Goal: Check status: Check status

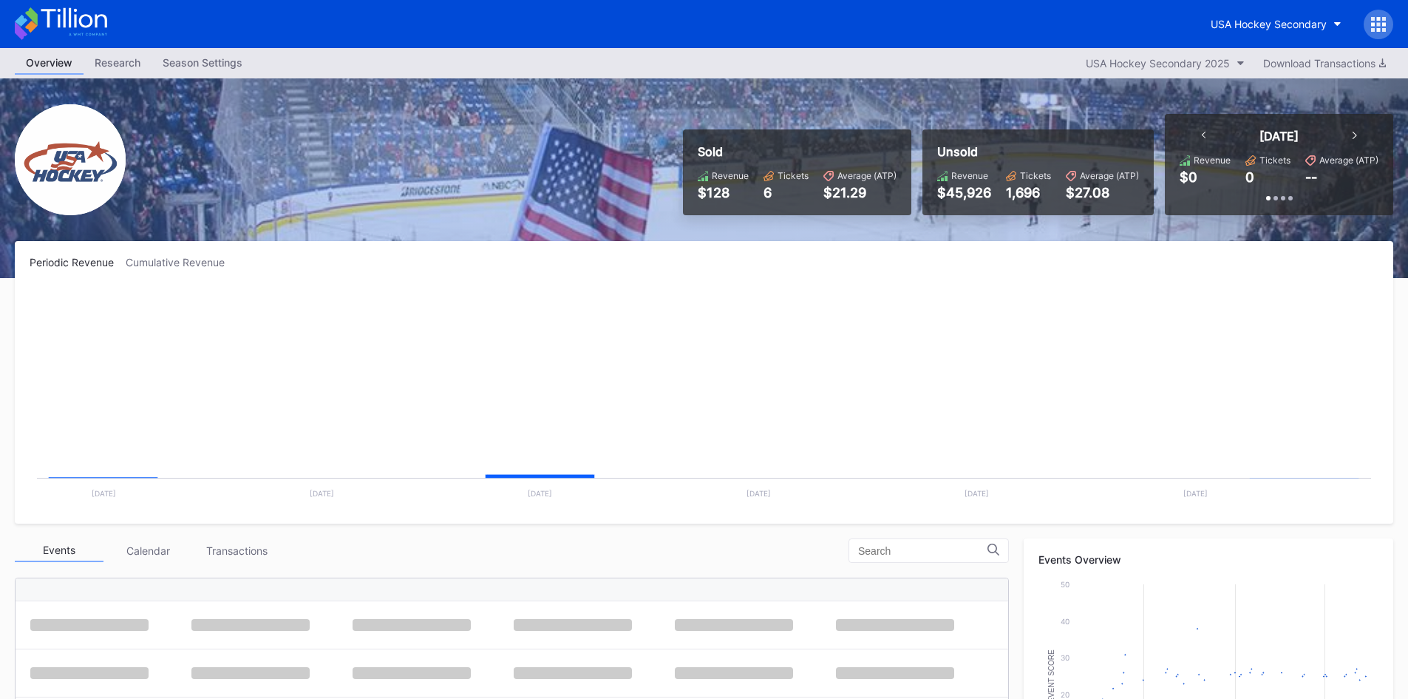
scroll to position [96, 0]
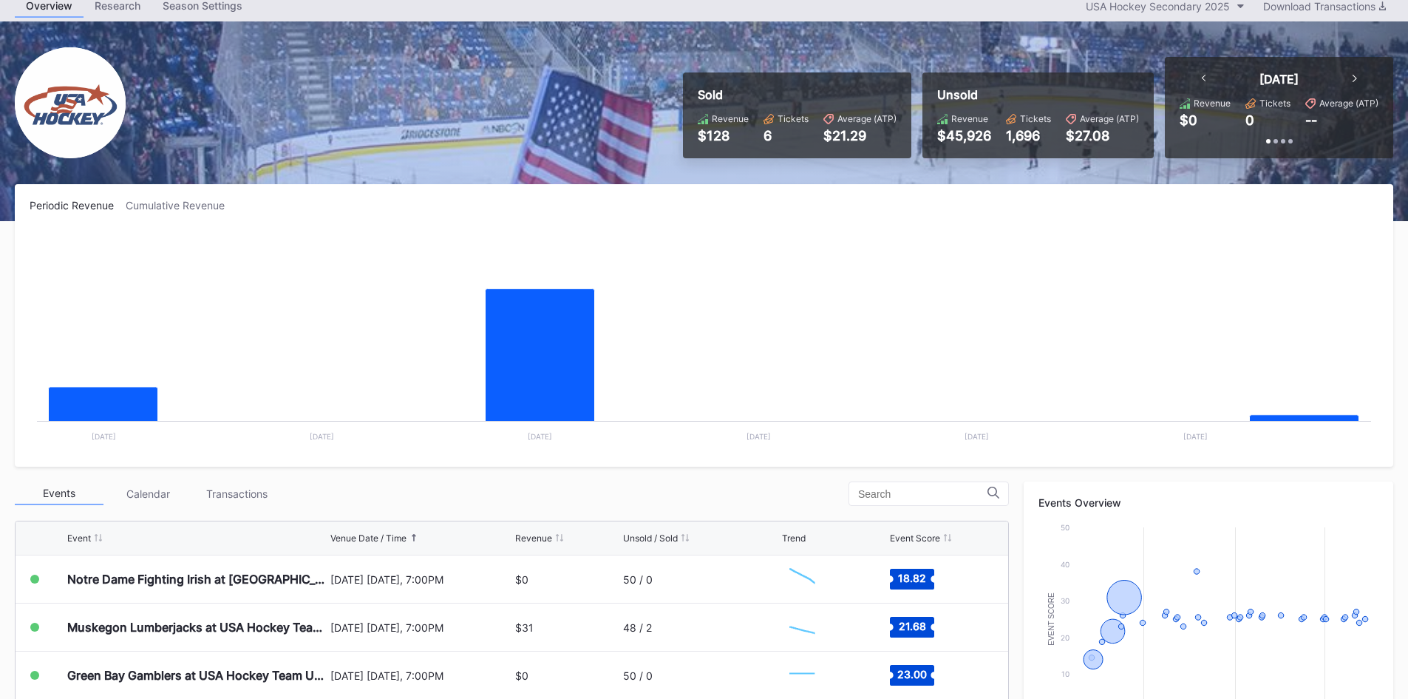
scroll to position [148, 0]
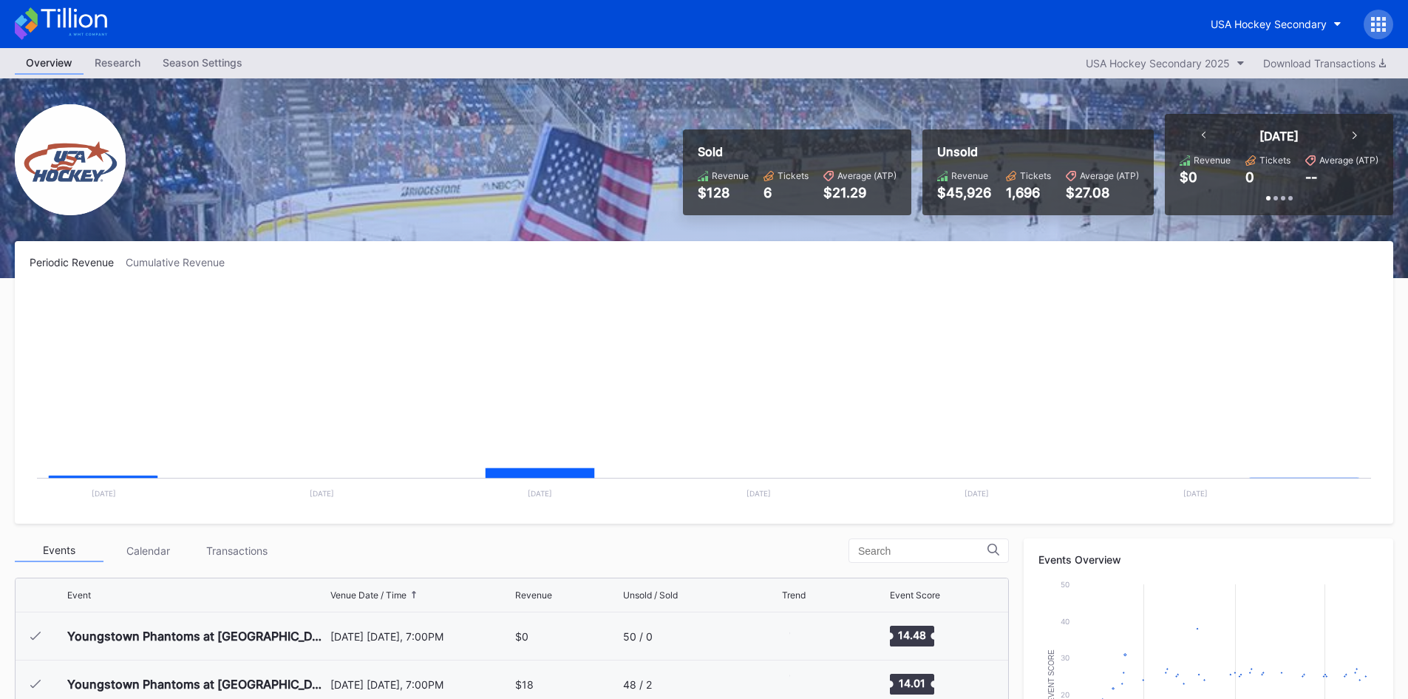
scroll to position [96, 0]
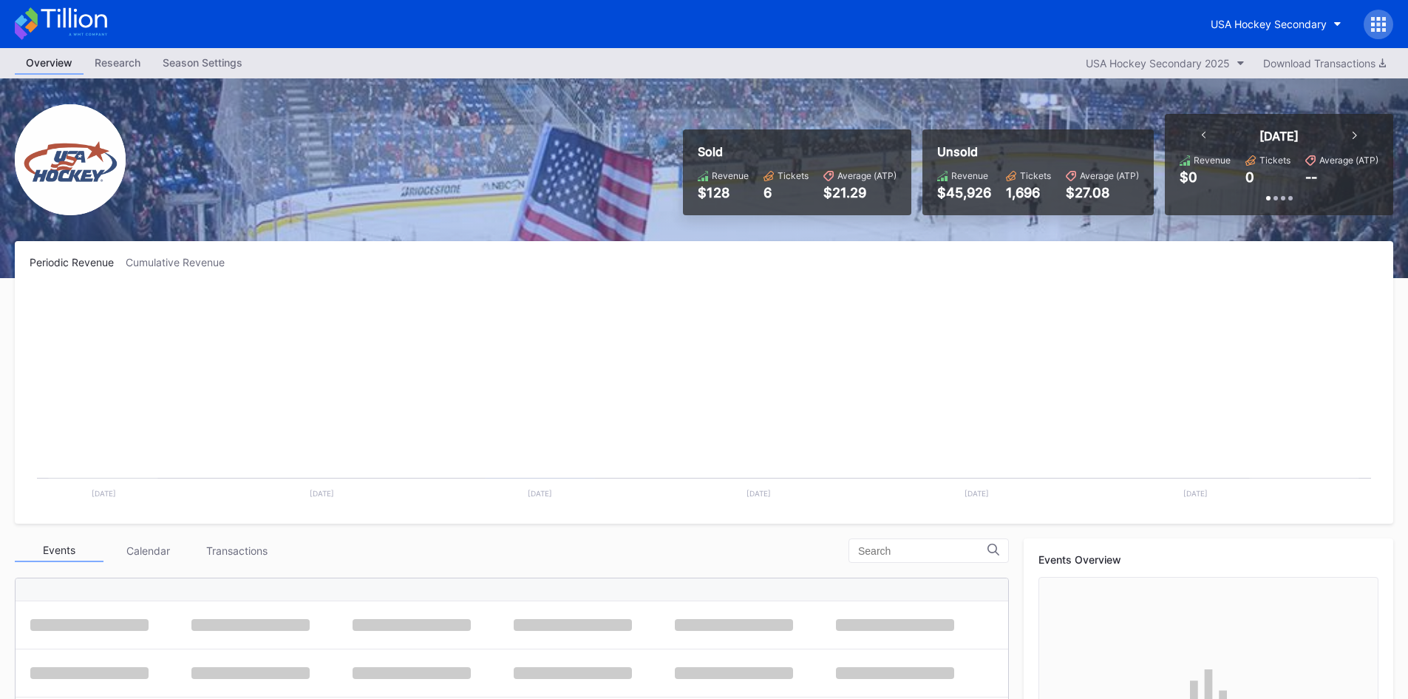
scroll to position [96, 0]
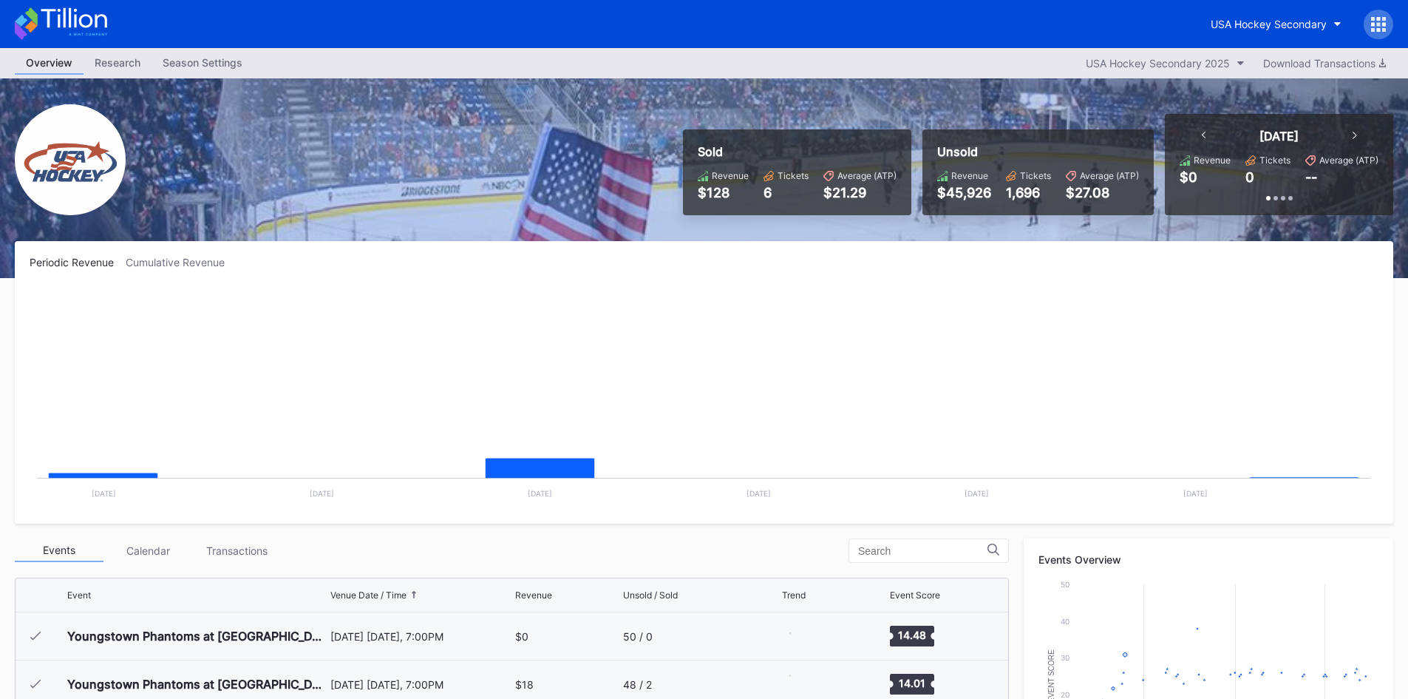
scroll to position [96, 0]
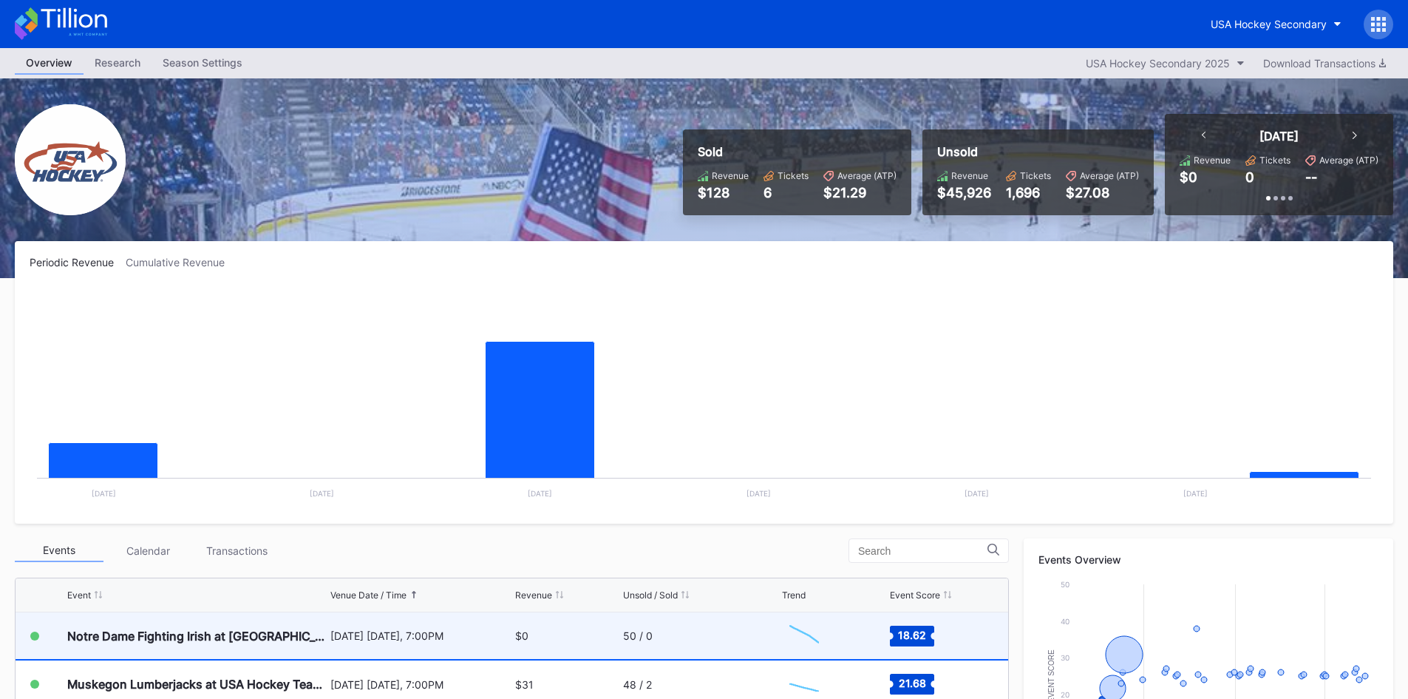
scroll to position [22, 0]
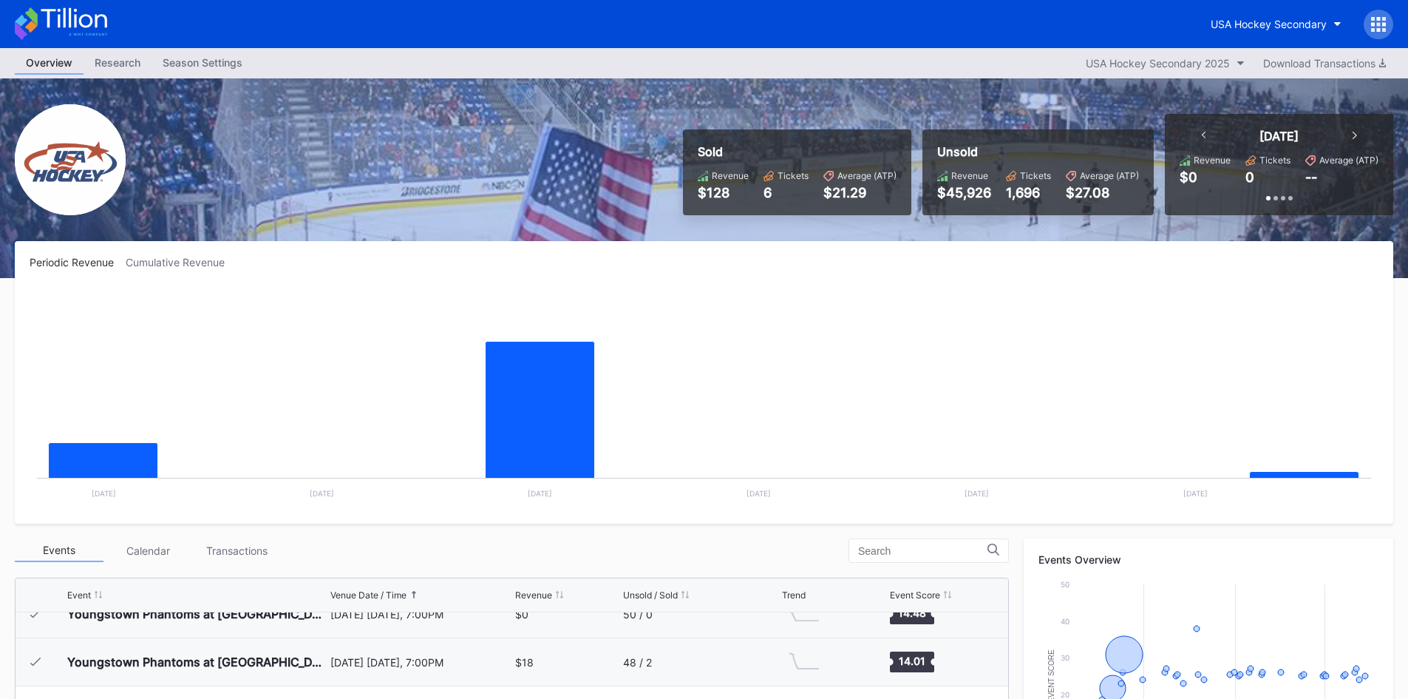
click at [713, 459] on rect "Chart title" at bounding box center [704, 398] width 1349 height 222
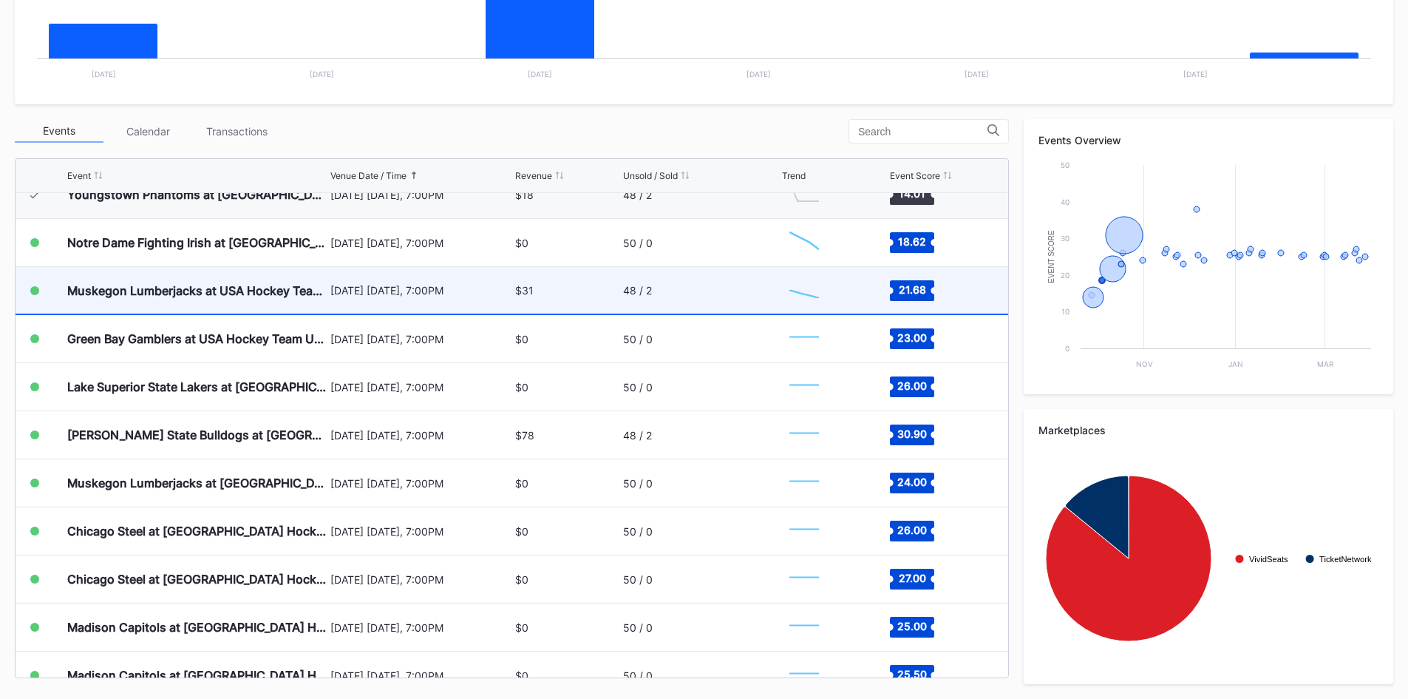
scroll to position [96, 0]
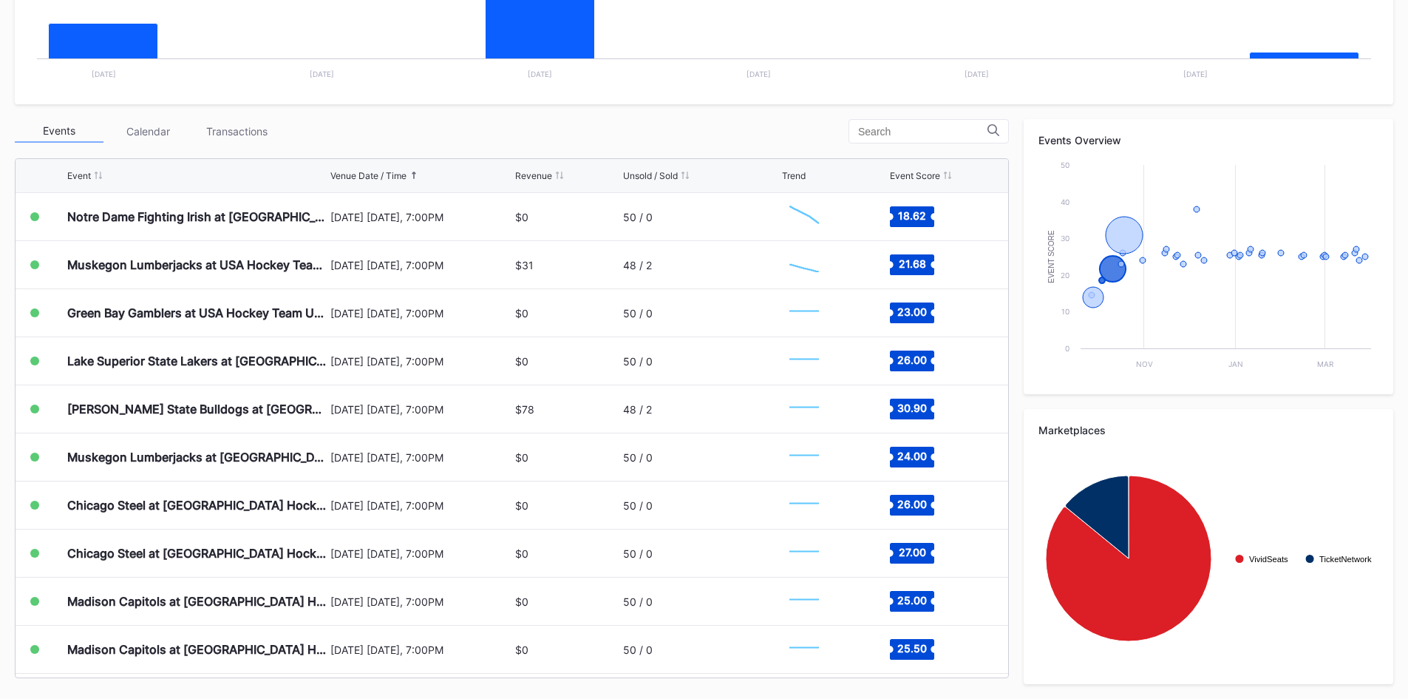
click at [685, 123] on div "Events Calendar Transactions" at bounding box center [512, 131] width 994 height 24
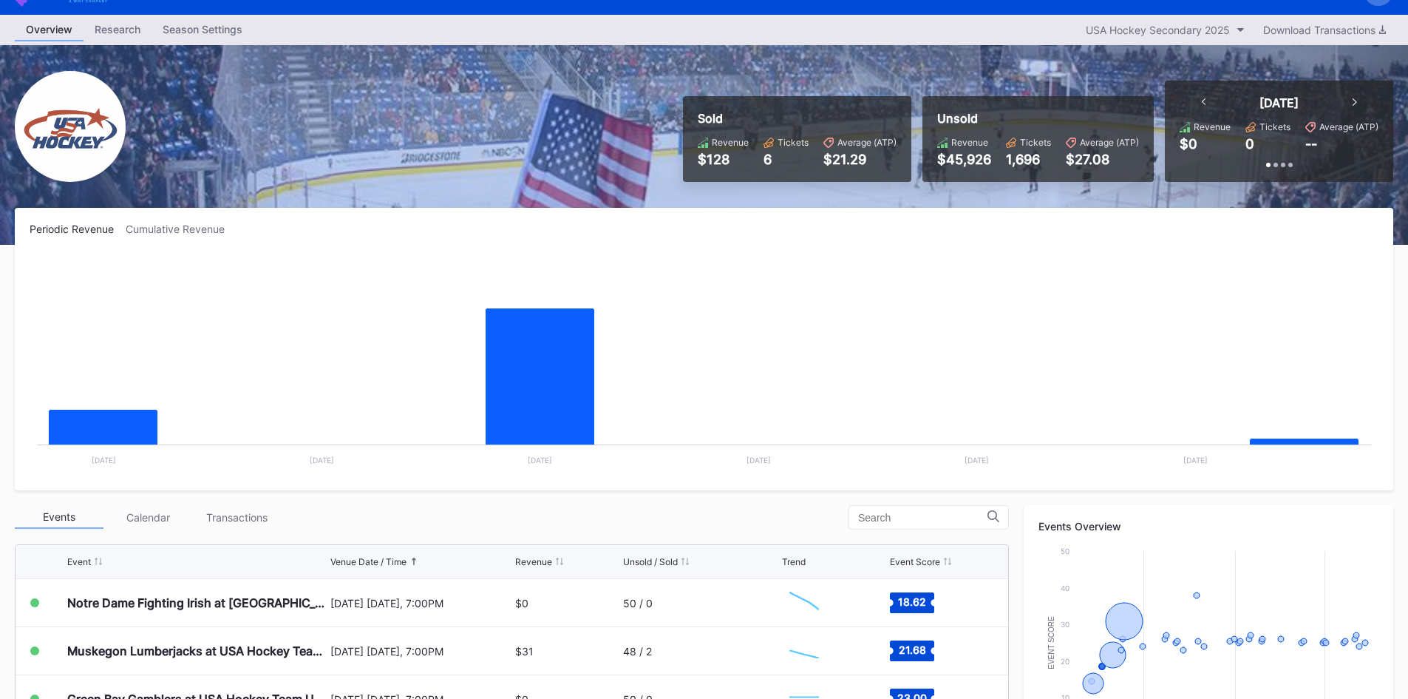
scroll to position [0, 0]
